Goal: Information Seeking & Learning: Learn about a topic

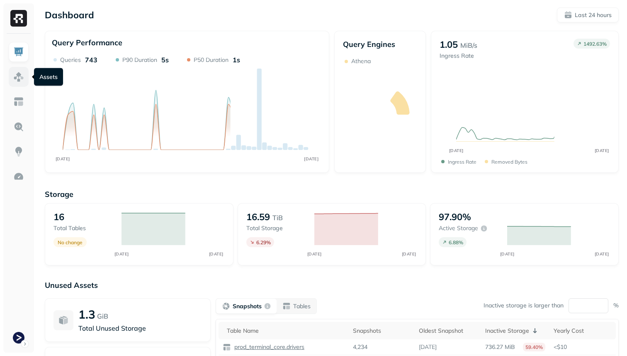
click at [16, 78] on img at bounding box center [18, 76] width 11 height 11
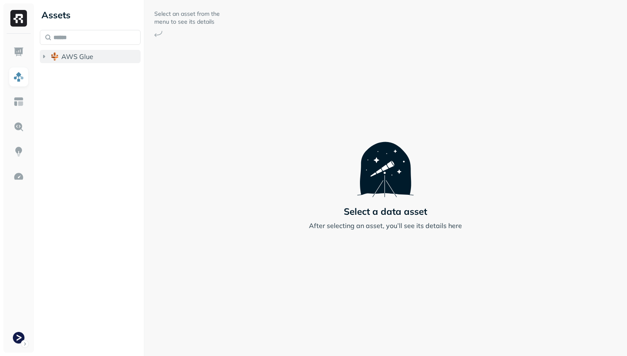
click at [74, 50] on button "AWS Glue" at bounding box center [90, 56] width 101 height 13
click at [72, 86] on span "prod_terminal_view" at bounding box center [100, 89] width 61 height 8
click at [78, 102] on span "Tables" at bounding box center [77, 104] width 21 height 8
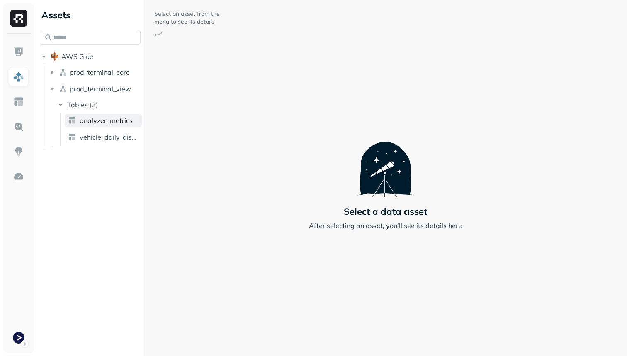
click at [85, 122] on span "analyzer_metrics" at bounding box center [106, 120] width 53 height 8
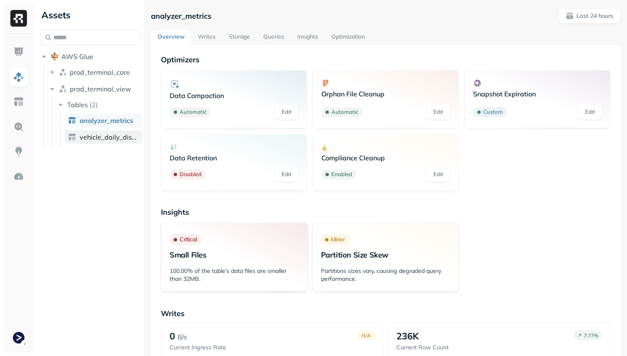
click at [87, 134] on span "vehicle_daily_distance" at bounding box center [109, 137] width 59 height 8
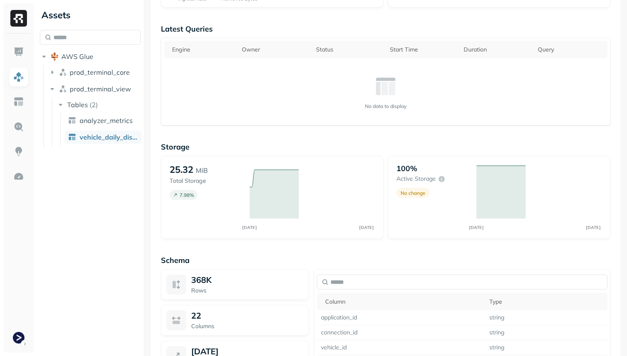
scroll to position [642, 0]
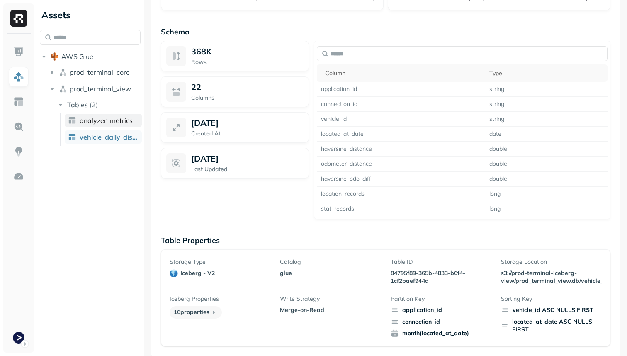
click at [106, 121] on span "analyzer_metrics" at bounding box center [106, 120] width 53 height 8
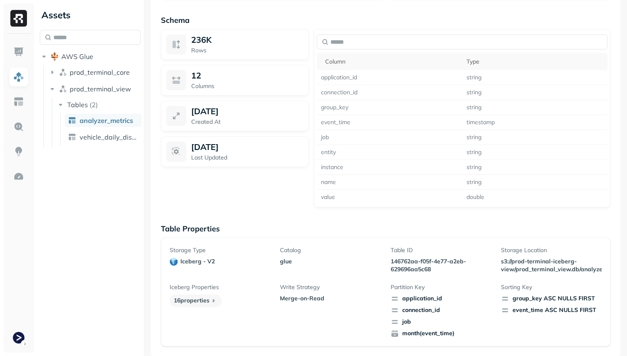
scroll to position [65, 0]
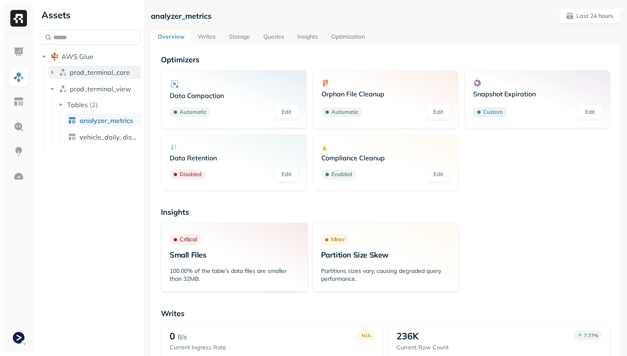
click at [95, 73] on span "prod_terminal_core" at bounding box center [100, 72] width 60 height 8
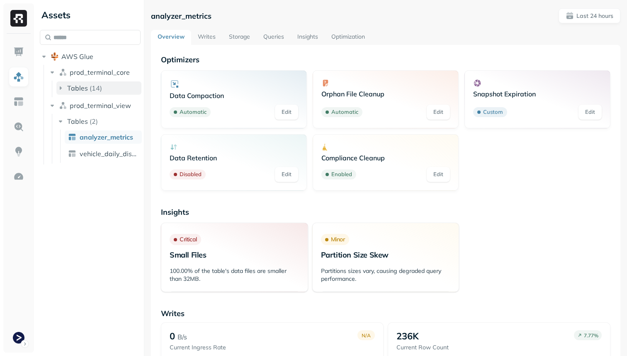
click at [96, 90] on p "( 14 )" at bounding box center [96, 88] width 12 height 8
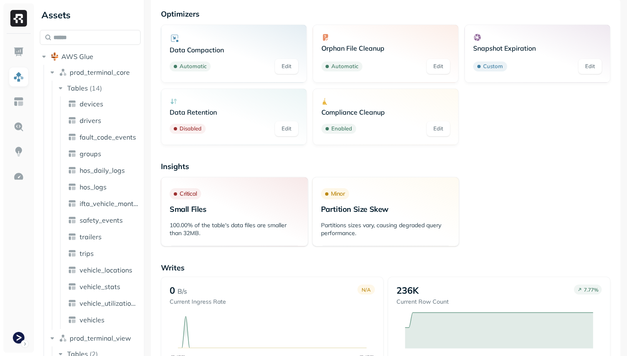
scroll to position [48, 0]
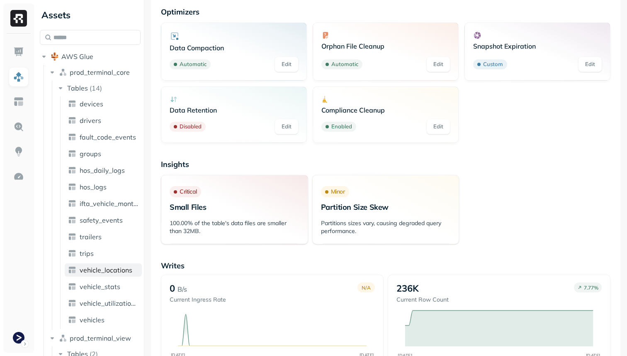
click at [129, 264] on link "vehicle_locations" at bounding box center [103, 269] width 77 height 13
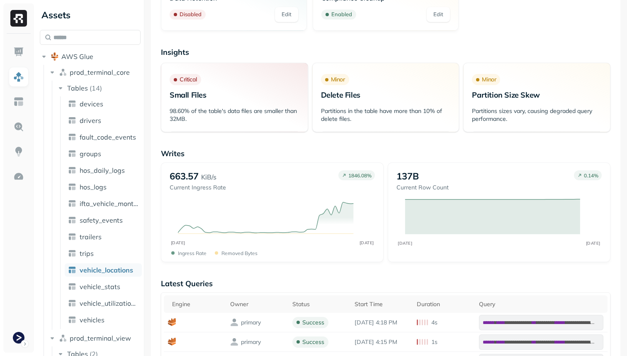
scroll to position [173, 0]
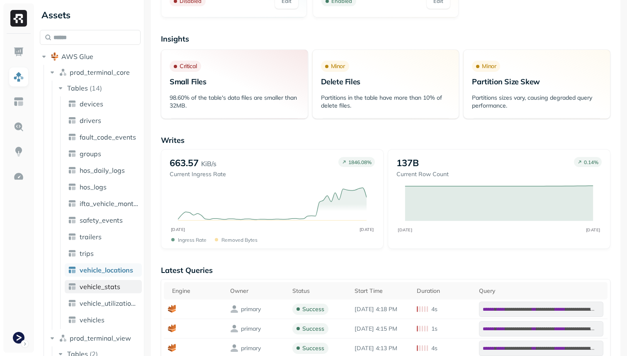
click at [102, 286] on span "vehicle_stats" at bounding box center [100, 286] width 41 height 8
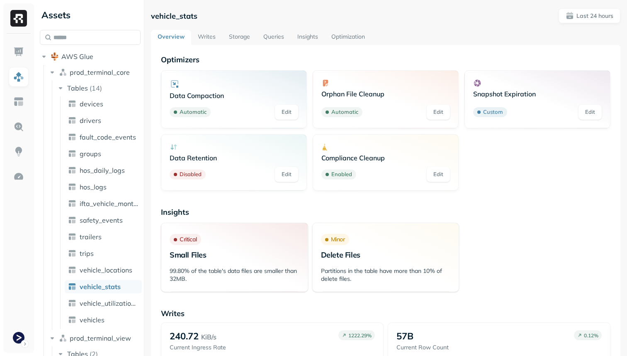
click at [215, 30] on link "Writes" at bounding box center [206, 37] width 31 height 15
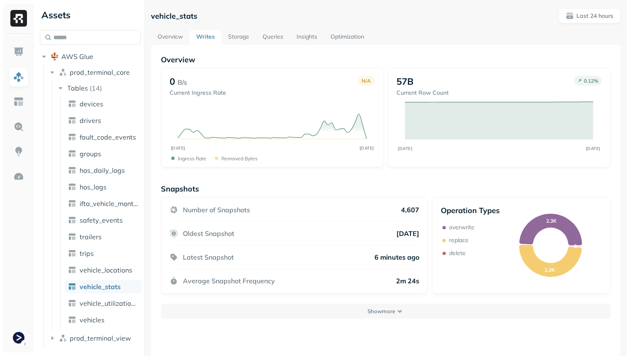
click at [232, 38] on link "Storage" at bounding box center [239, 37] width 34 height 15
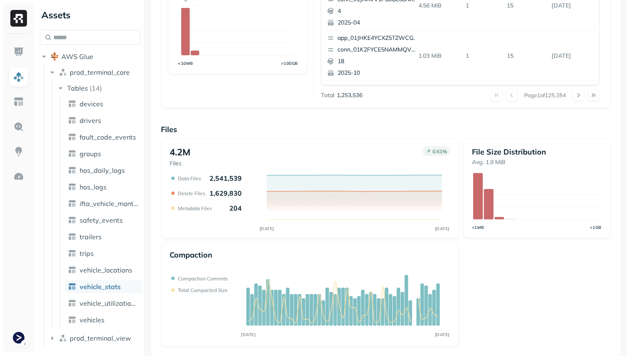
click at [120, 280] on link "vehicle_stats" at bounding box center [103, 286] width 77 height 13
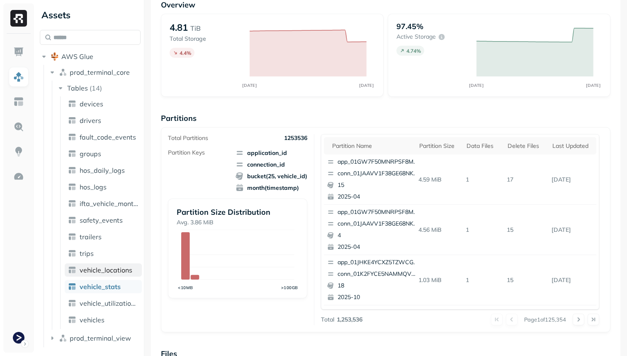
click at [119, 272] on span "vehicle_locations" at bounding box center [106, 270] width 53 height 8
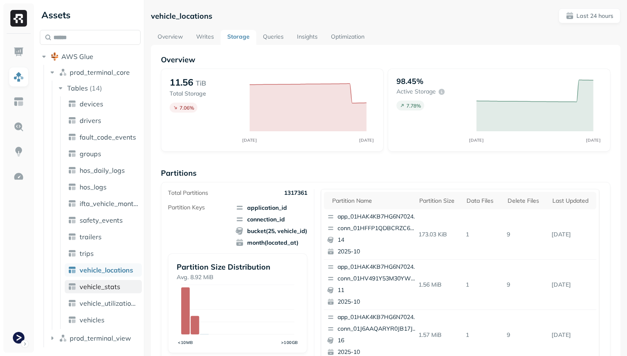
click at [107, 287] on span "vehicle_stats" at bounding box center [100, 286] width 41 height 8
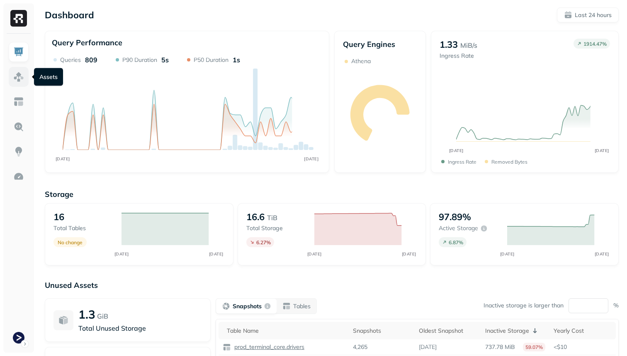
click at [23, 77] on img at bounding box center [18, 76] width 11 height 11
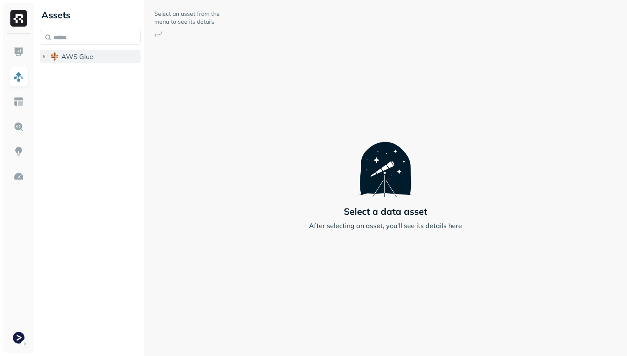
click at [83, 56] on span "AWS Glue" at bounding box center [77, 56] width 32 height 8
click at [83, 73] on span "prod_terminal_core" at bounding box center [100, 72] width 60 height 8
click at [83, 84] on span "Tables" at bounding box center [77, 88] width 21 height 8
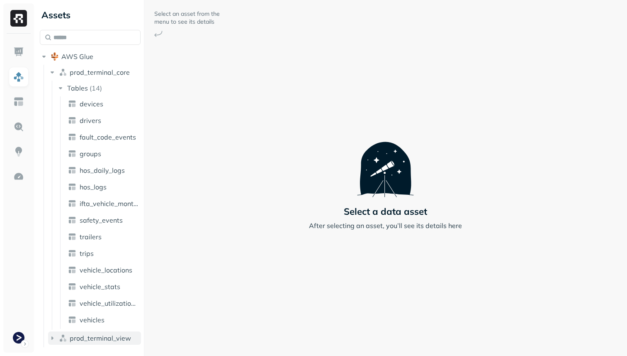
click at [98, 340] on span "prod_terminal_view" at bounding box center [100, 338] width 61 height 8
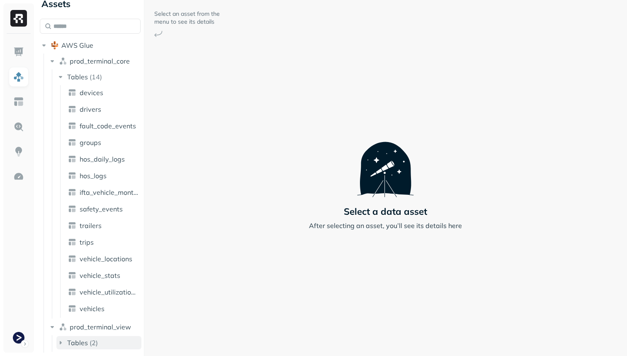
click at [95, 344] on p "( 2 )" at bounding box center [94, 342] width 8 height 8
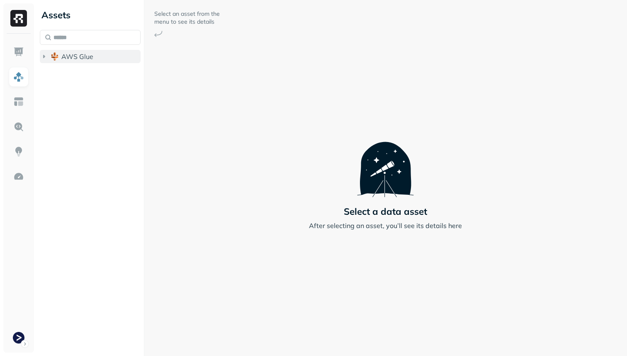
click at [78, 56] on span "AWS Glue" at bounding box center [77, 56] width 32 height 8
click at [79, 89] on span "prod_terminal_view" at bounding box center [100, 89] width 61 height 8
click at [78, 101] on span "Tables" at bounding box center [77, 104] width 21 height 8
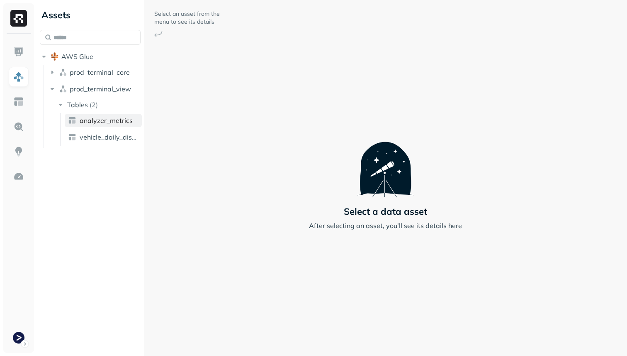
click at [101, 123] on span "analyzer_metrics" at bounding box center [106, 120] width 53 height 8
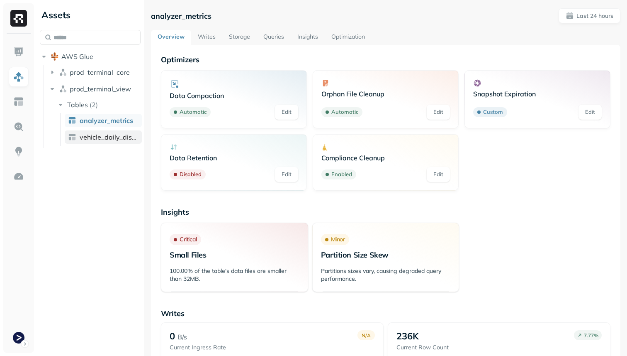
click at [101, 135] on span "vehicle_daily_distance" at bounding box center [109, 137] width 59 height 8
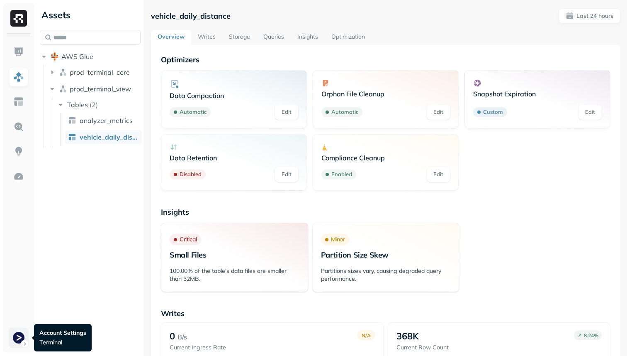
click at [19, 335] on html "Assets AWS Glue prod_terminal_core prod_terminal_view Tables ( 2 ) analyzer_met…" at bounding box center [313, 178] width 627 height 356
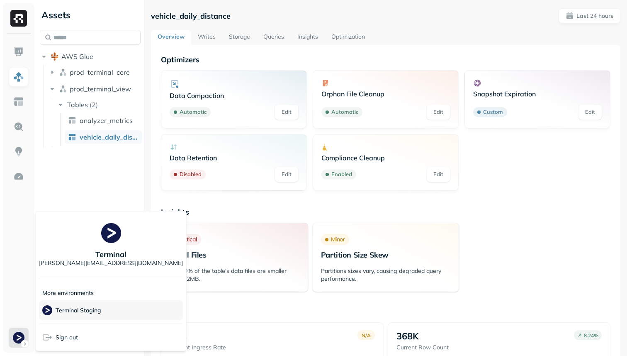
click at [77, 312] on p "Terminal Staging" at bounding box center [79, 310] width 46 height 8
